Goal: Register for event/course

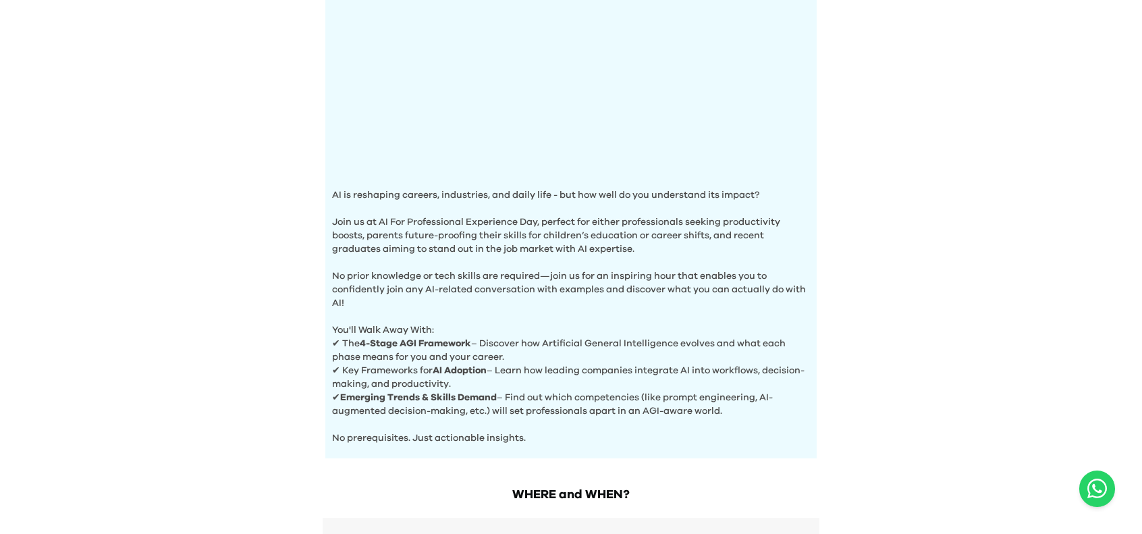
scroll to position [456, 0]
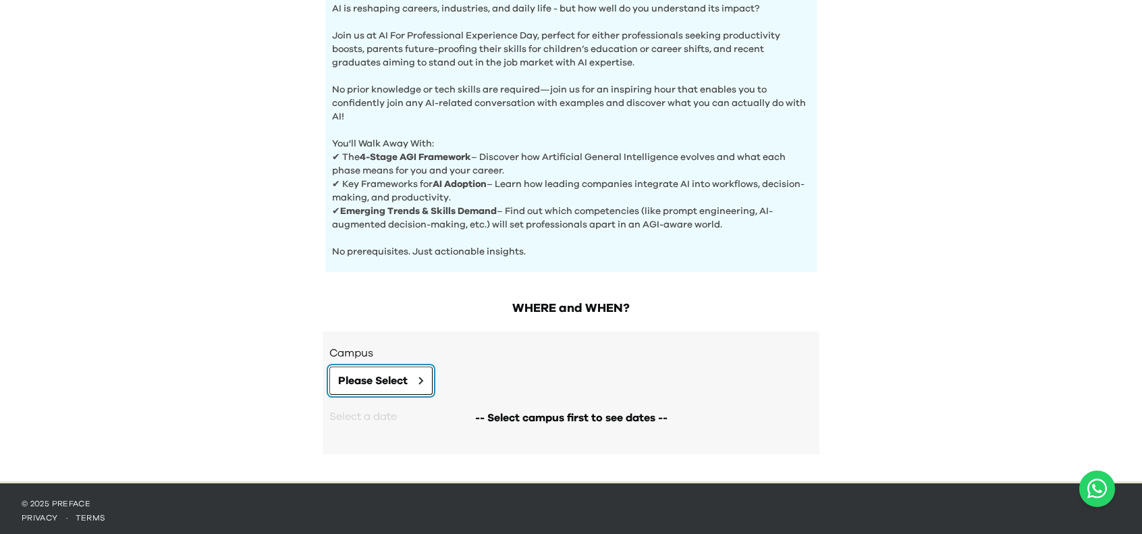
click at [416, 367] on button "Please Select" at bounding box center [380, 381] width 103 height 28
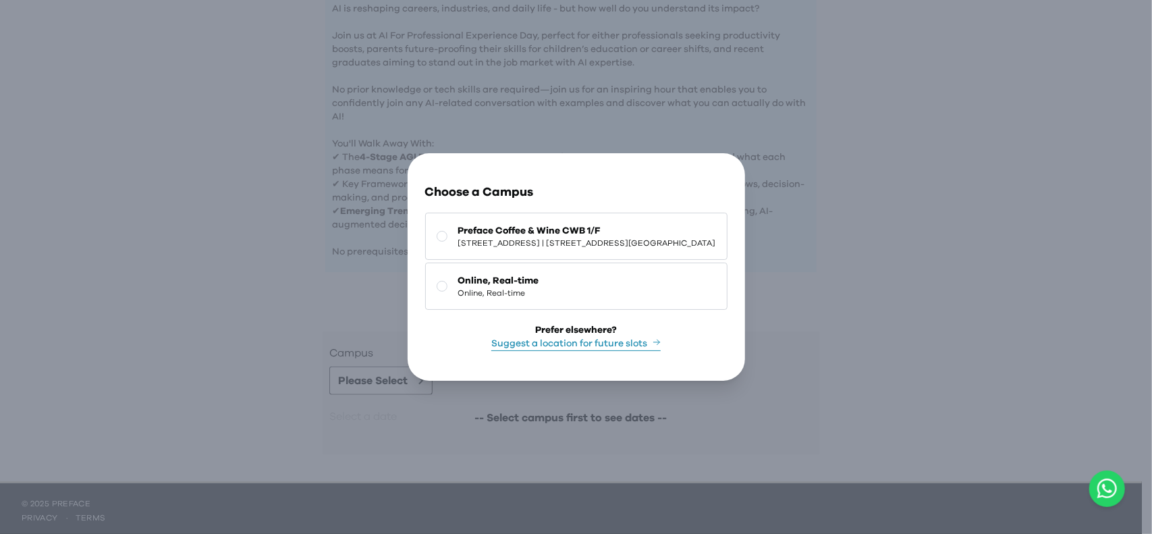
click at [729, 176] on icon "button" at bounding box center [729, 176] width 0 height 0
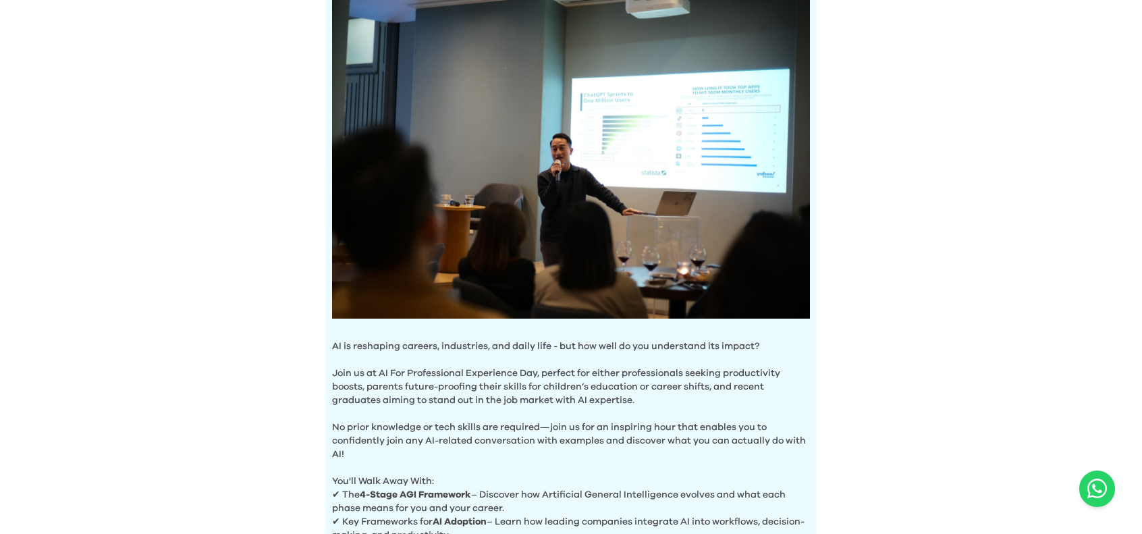
scroll to position [0, 0]
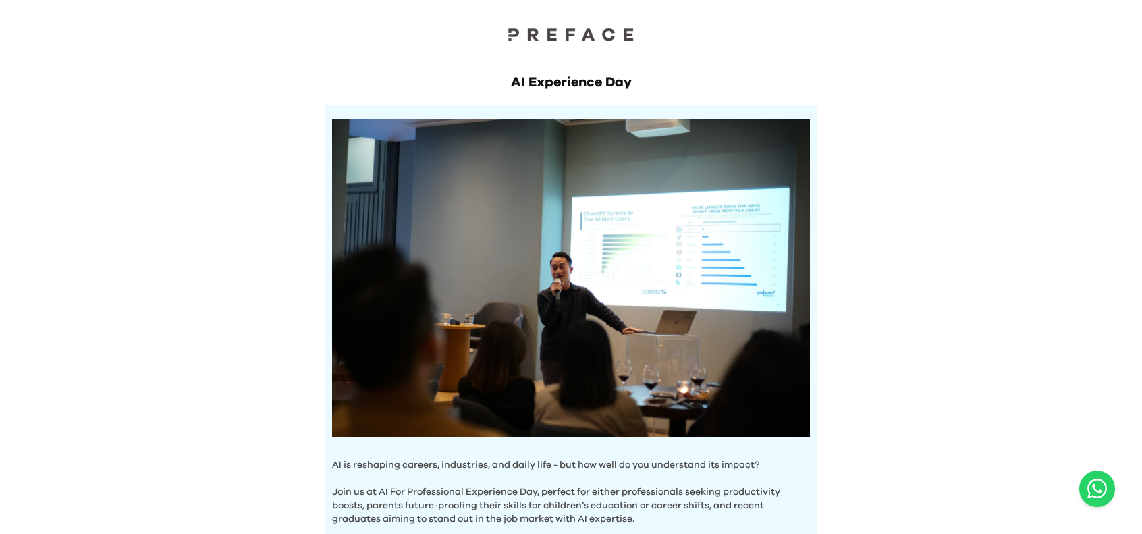
click at [548, 79] on h1 "AI Experience Day" at bounding box center [570, 82] width 491 height 19
click at [521, 86] on h1 "AI Experience Day" at bounding box center [570, 82] width 491 height 19
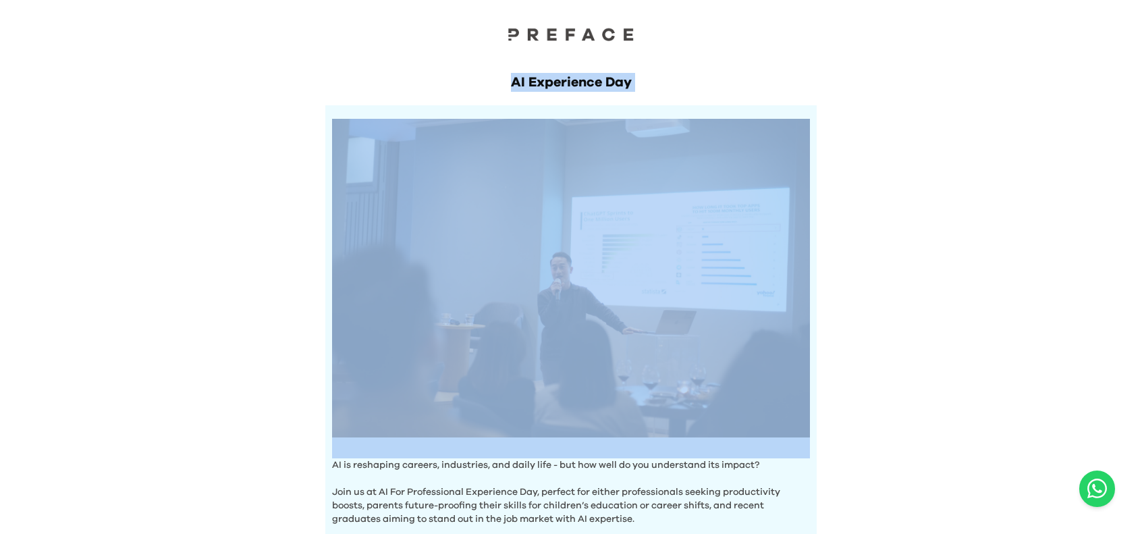
drag, startPoint x: 524, startPoint y: 86, endPoint x: 625, endPoint y: 92, distance: 101.4
click at [625, 92] on div "AI Experience Day AI is reshaping careers, industries, and daily life - but how…" at bounding box center [571, 387] width 518 height 682
click at [647, 97] on div "AI Experience Day AI is reshaping careers, industries, and daily life - but how…" at bounding box center [571, 387] width 518 height 682
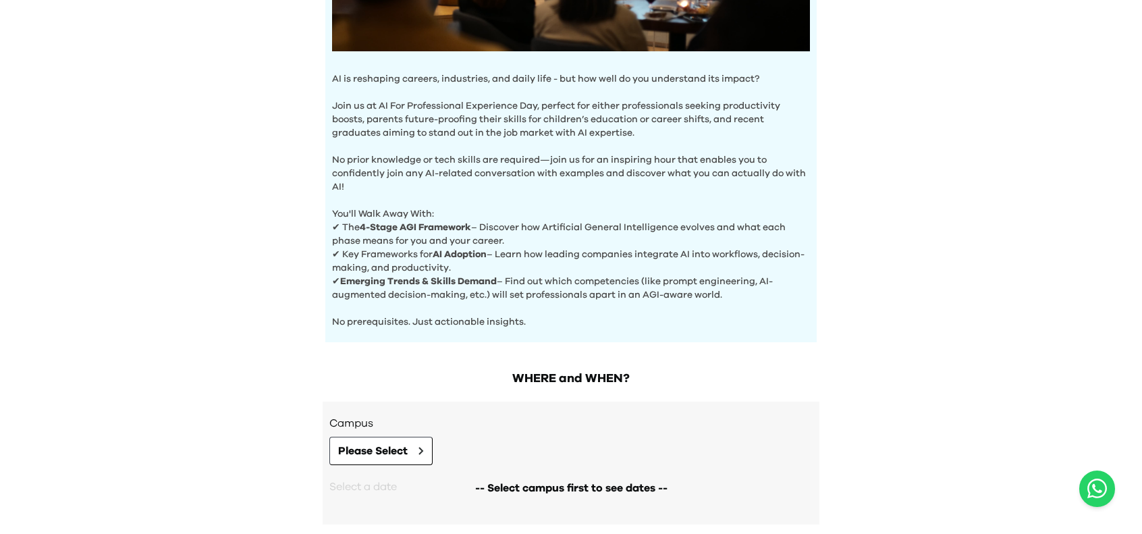
scroll to position [405, 0]
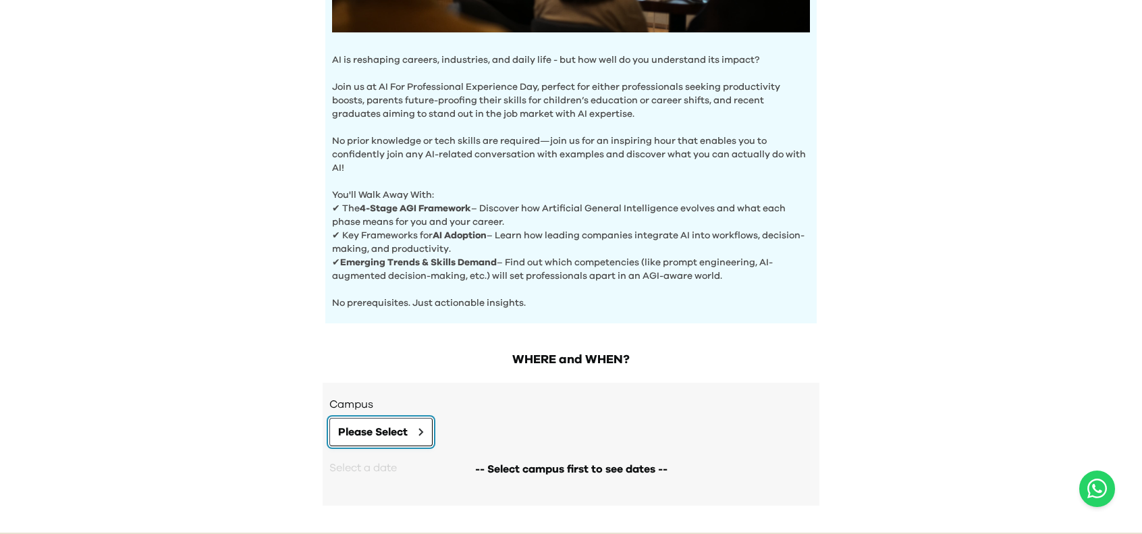
click at [393, 435] on button "Please Select" at bounding box center [380, 432] width 103 height 28
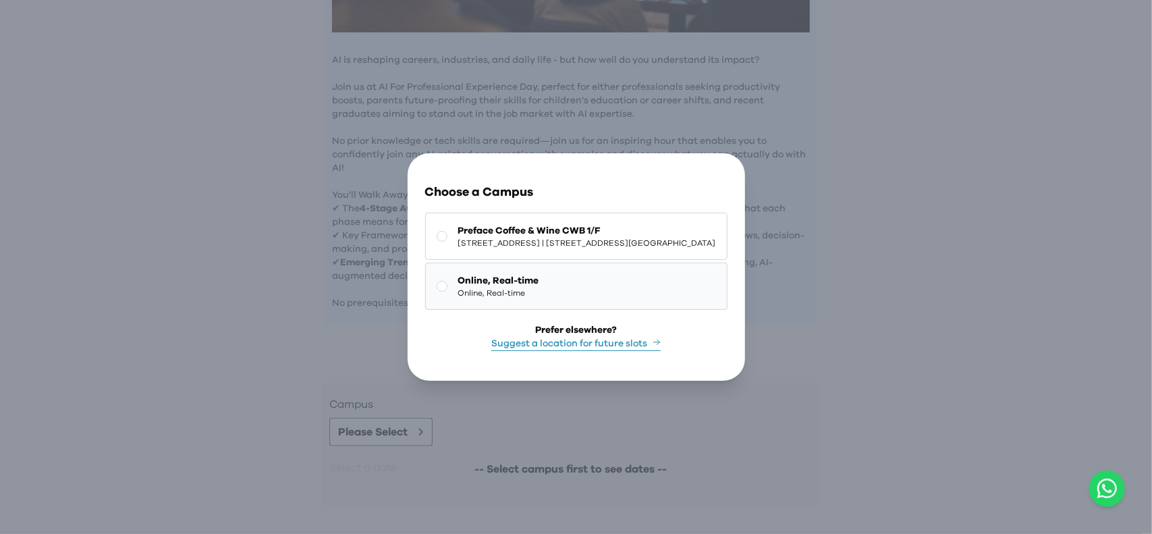
click at [487, 289] on span "Online, Real-time" at bounding box center [498, 293] width 81 height 11
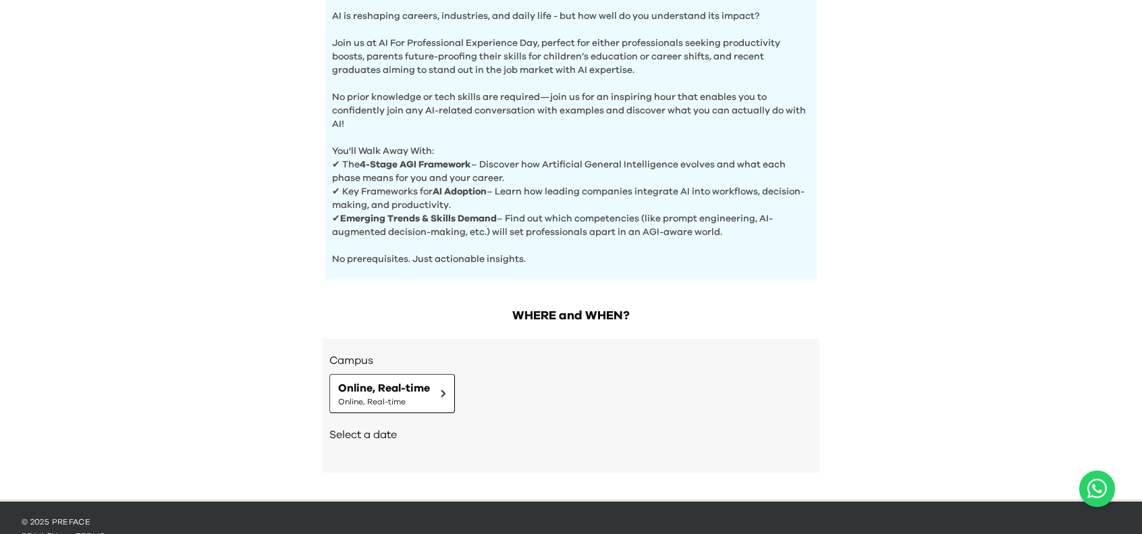
scroll to position [467, 0]
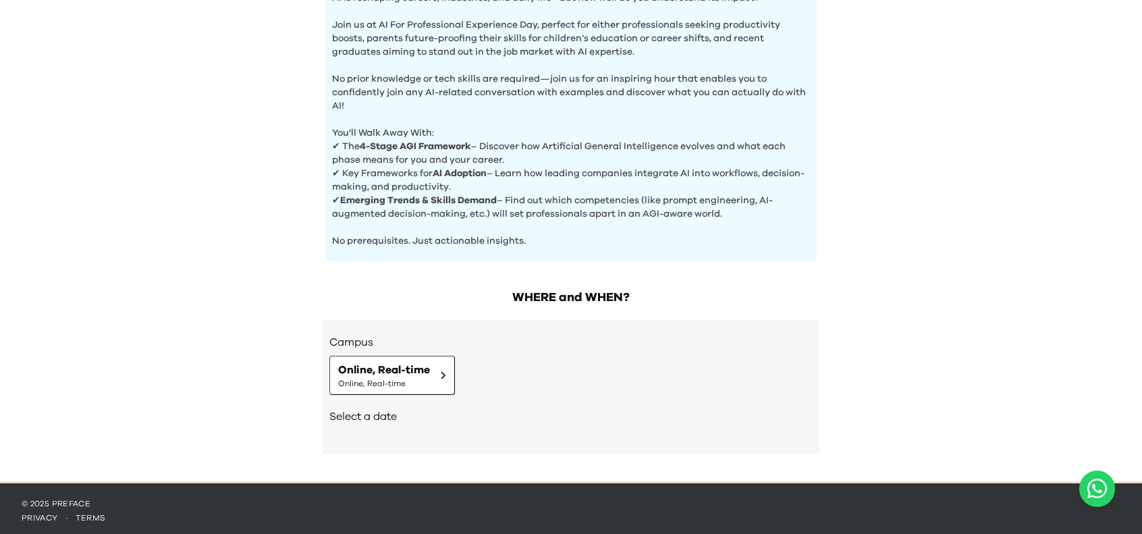
click at [378, 412] on h2 "Select a date" at bounding box center [570, 416] width 483 height 16
click at [392, 416] on h2 "Select a date" at bounding box center [570, 416] width 483 height 16
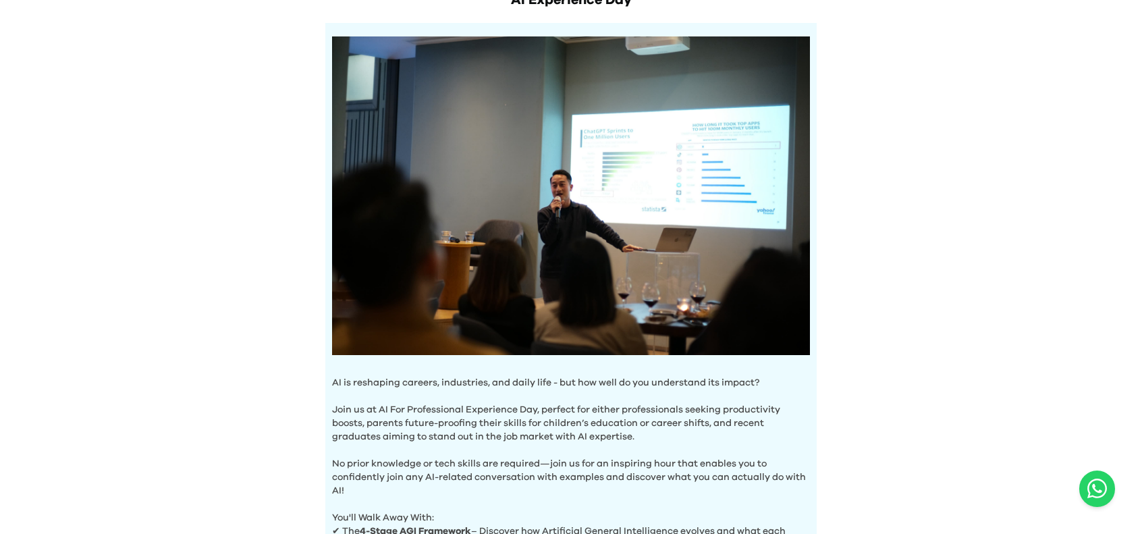
scroll to position [0, 0]
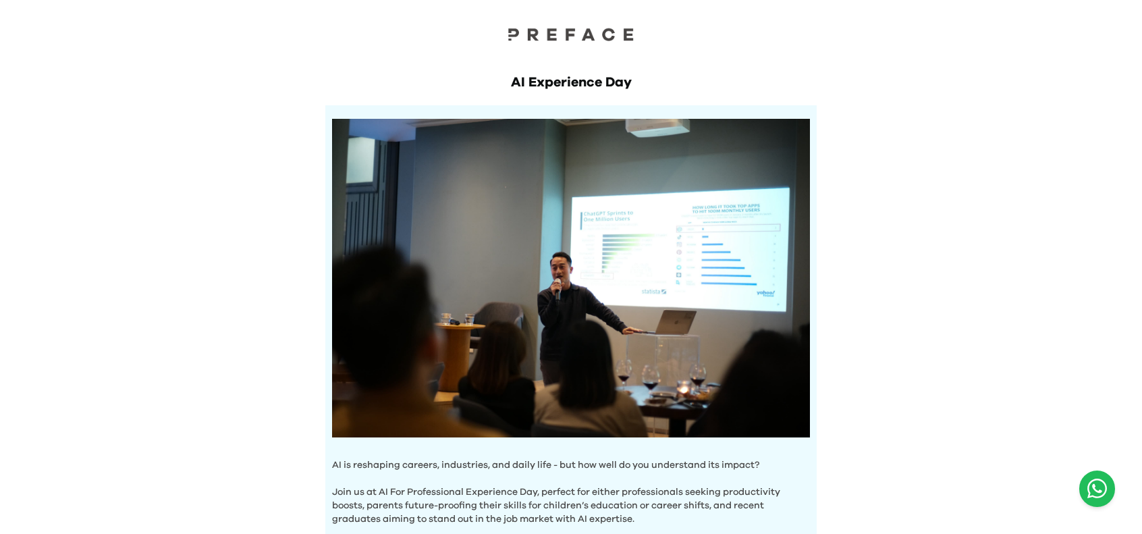
click at [1085, 484] on button "Open WhatsApp chat" at bounding box center [1097, 488] width 36 height 36
click at [276, 229] on div "AI Experience Day AI is reshaping careers, industries, and daily life - but how…" at bounding box center [571, 474] width 1142 height 948
